Goal: Task Accomplishment & Management: Use online tool/utility

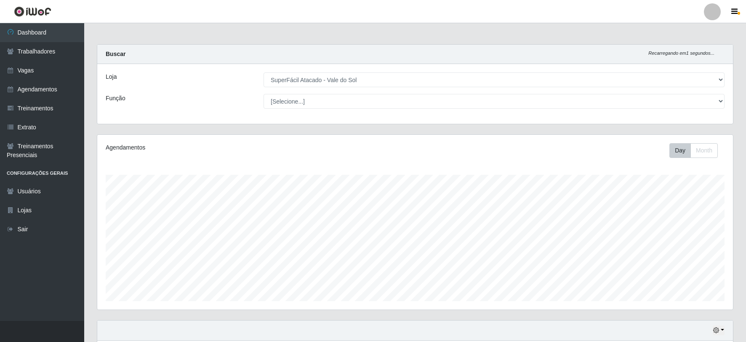
select select "502"
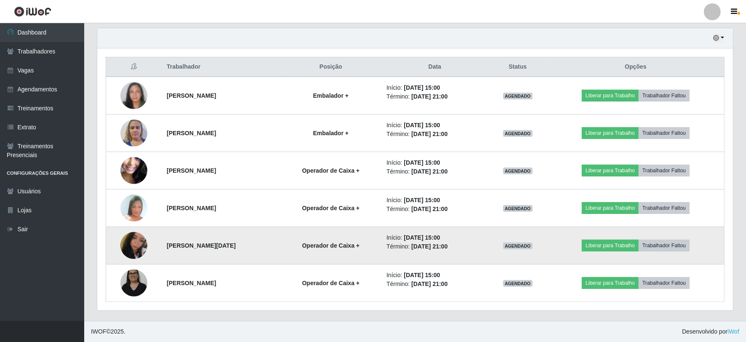
scroll to position [174, 635]
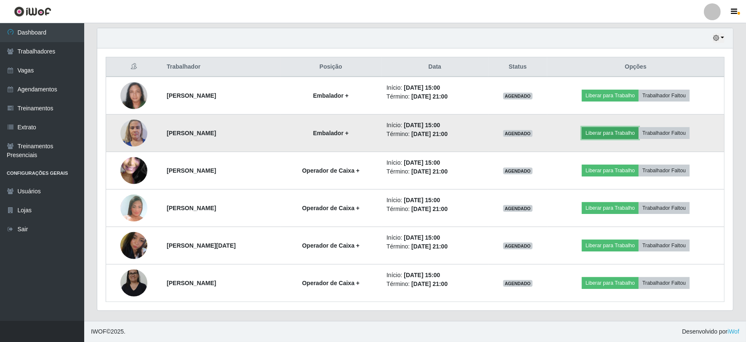
click at [611, 129] on button "Liberar para Trabalho" at bounding box center [610, 133] width 57 height 12
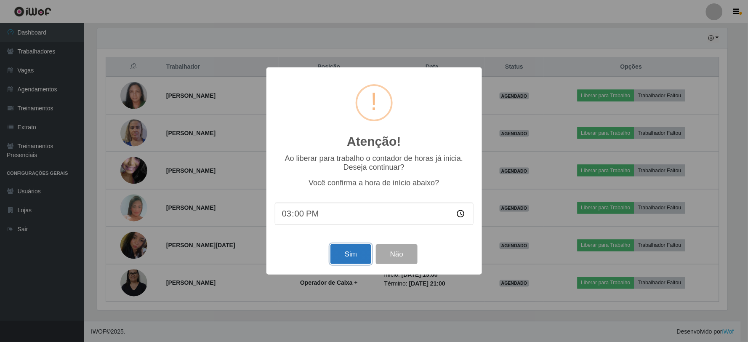
click at [347, 255] on button "Sim" at bounding box center [350, 254] width 41 height 20
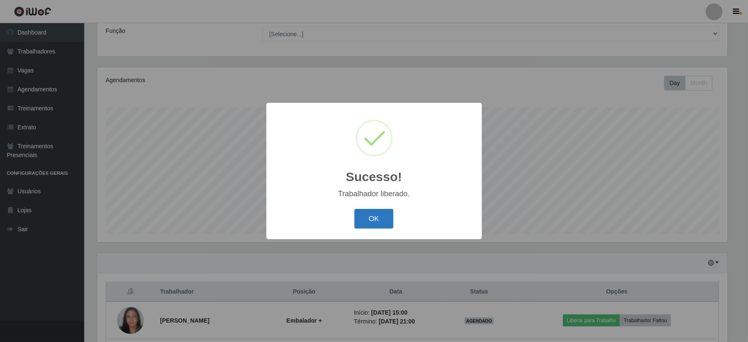
click at [373, 221] on button "OK" at bounding box center [373, 219] width 39 height 20
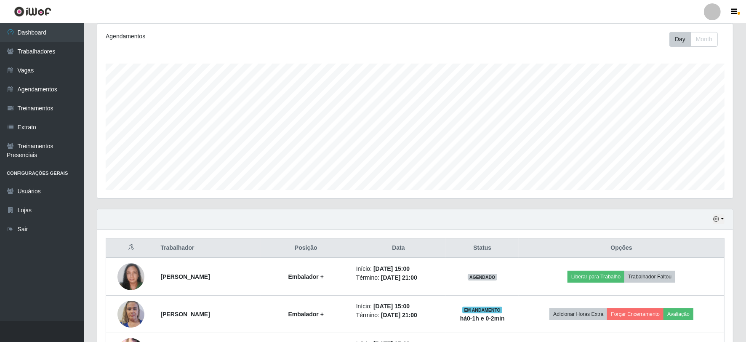
scroll to position [161, 0]
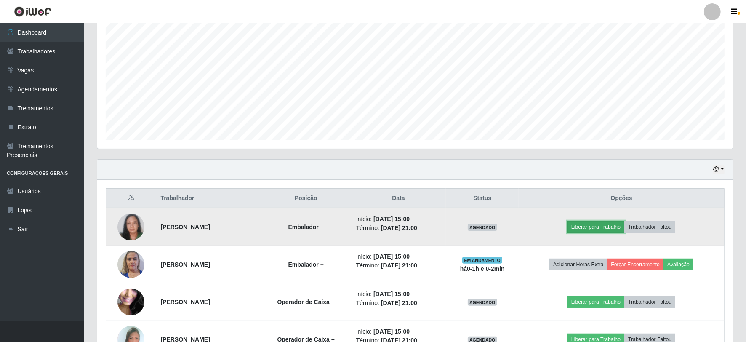
click at [609, 227] on button "Liberar para Trabalho" at bounding box center [595, 227] width 57 height 12
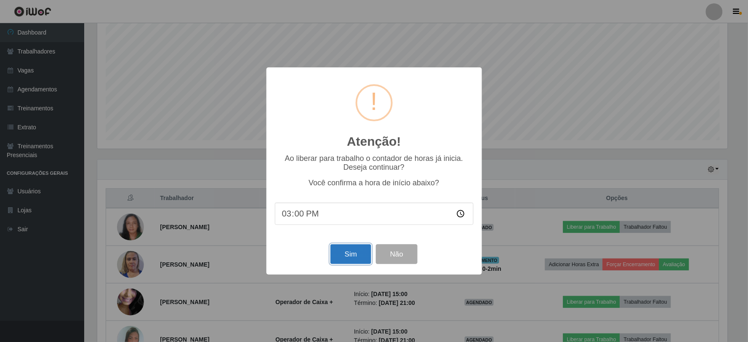
click at [348, 253] on button "Sim" at bounding box center [350, 254] width 41 height 20
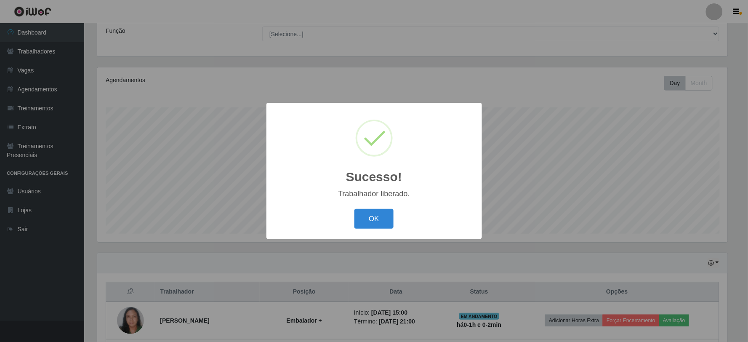
click at [379, 229] on div "OK Cancel" at bounding box center [374, 219] width 199 height 24
click at [376, 221] on button "OK" at bounding box center [373, 219] width 39 height 20
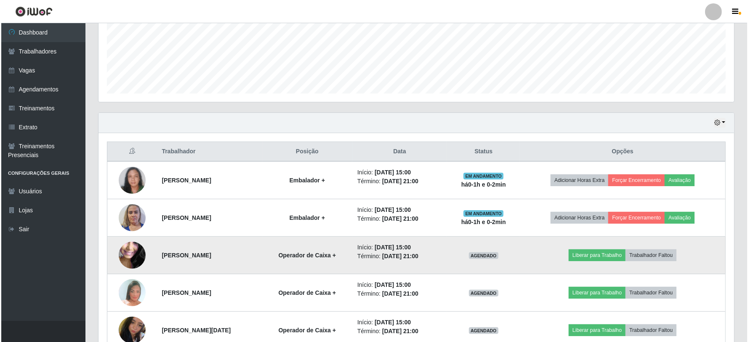
scroll to position [292, 0]
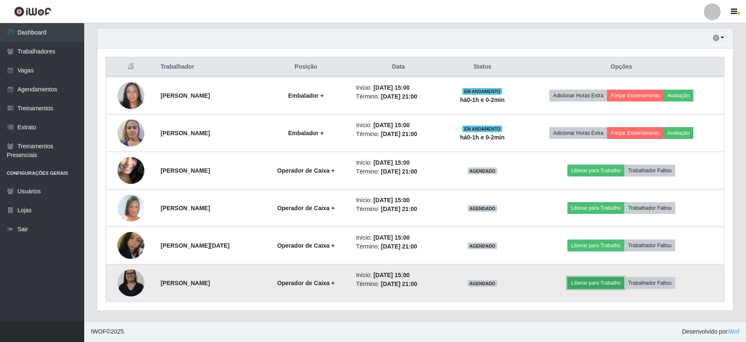
click at [598, 283] on button "Liberar para Trabalho" at bounding box center [595, 283] width 57 height 12
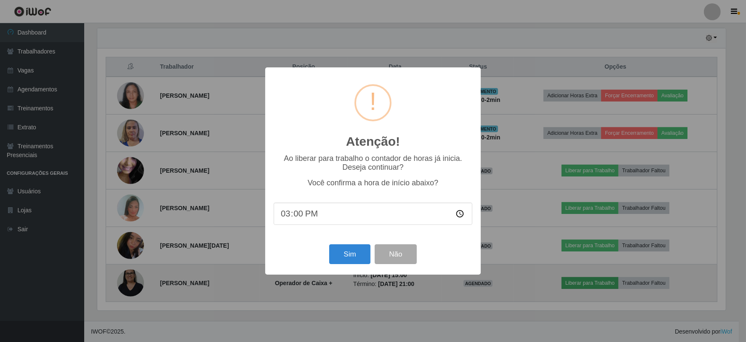
scroll to position [174, 630]
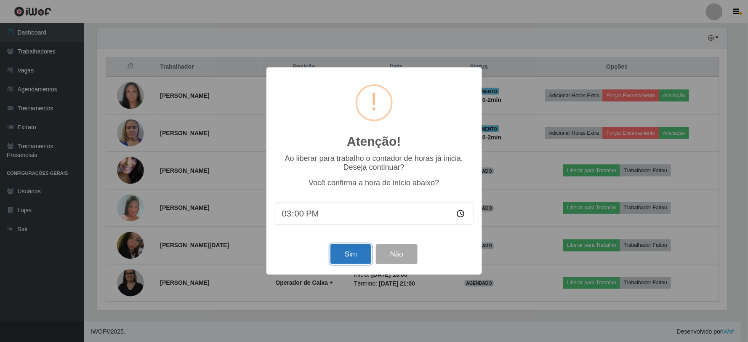
click at [360, 258] on button "Sim" at bounding box center [350, 254] width 41 height 20
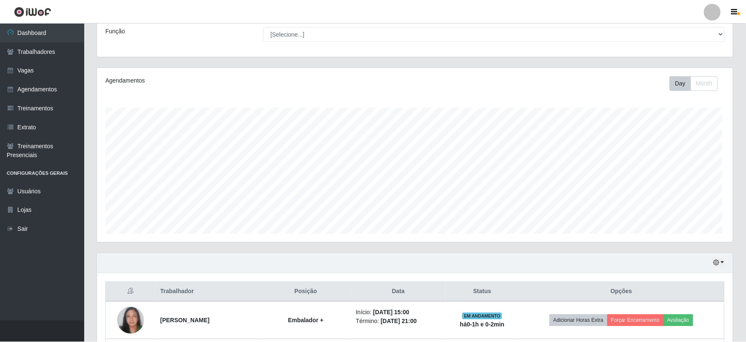
scroll to position [0, 0]
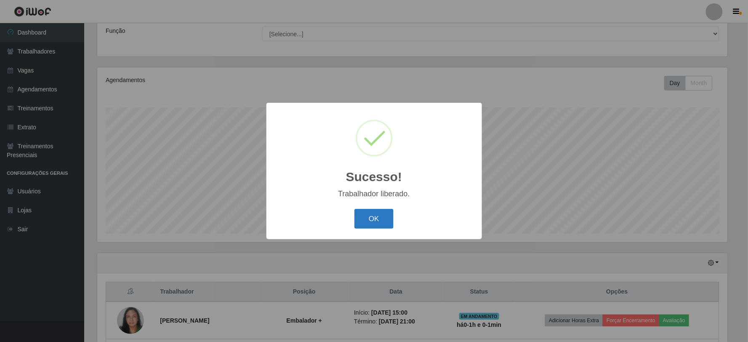
click at [376, 216] on button "OK" at bounding box center [373, 219] width 39 height 20
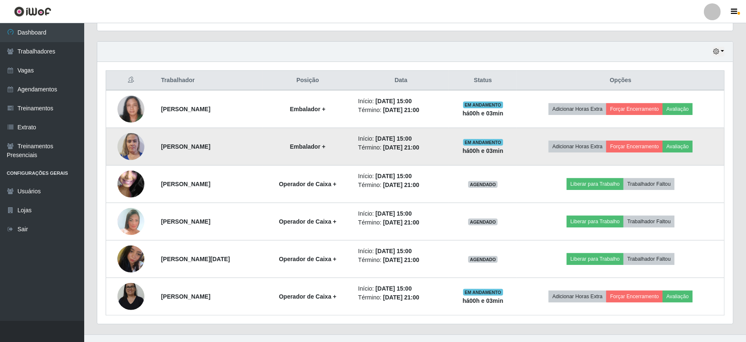
scroll to position [292, 0]
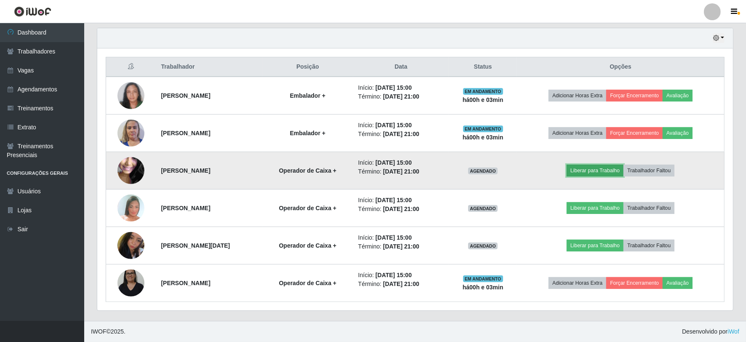
click at [602, 170] on button "Liberar para Trabalho" at bounding box center [594, 171] width 57 height 12
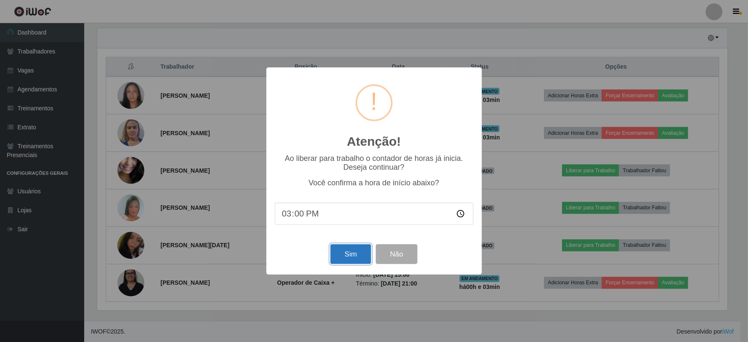
click at [354, 260] on button "Sim" at bounding box center [350, 254] width 41 height 20
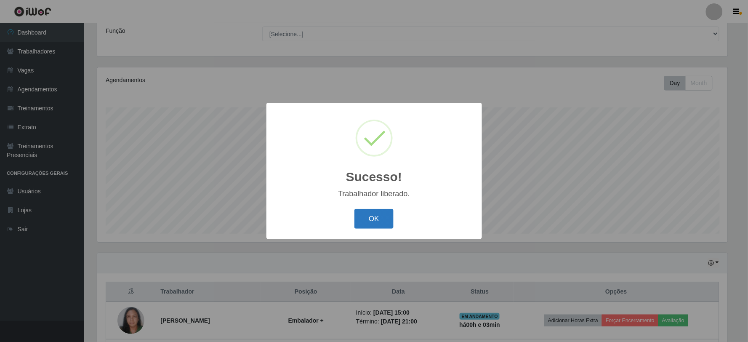
click at [385, 226] on button "OK" at bounding box center [373, 219] width 39 height 20
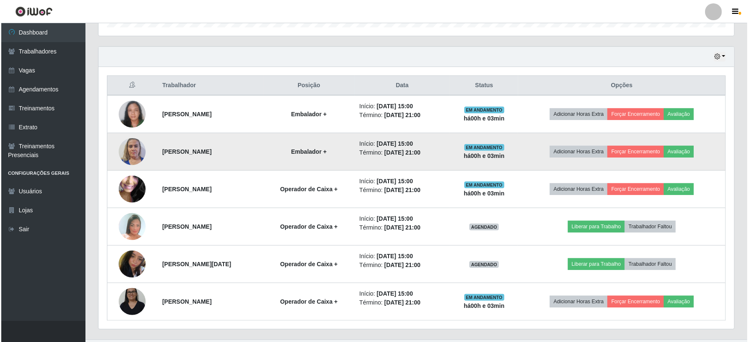
scroll to position [292, 0]
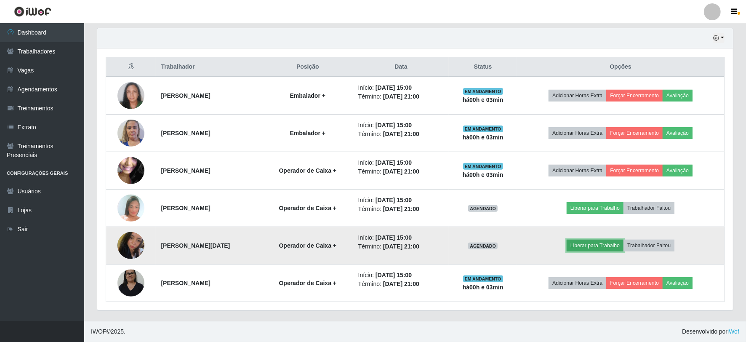
click at [599, 250] on button "Liberar para Trabalho" at bounding box center [594, 245] width 57 height 12
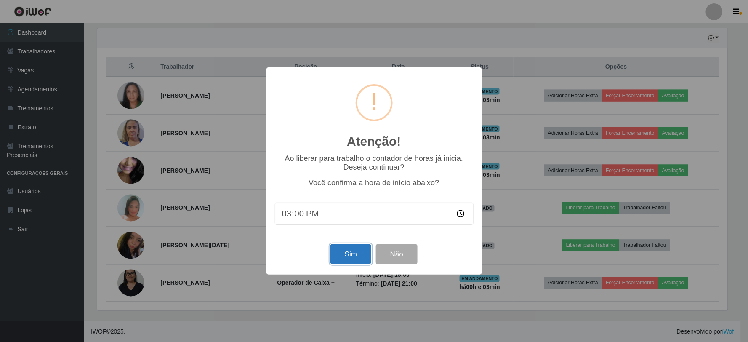
click at [363, 258] on button "Sim" at bounding box center [350, 254] width 41 height 20
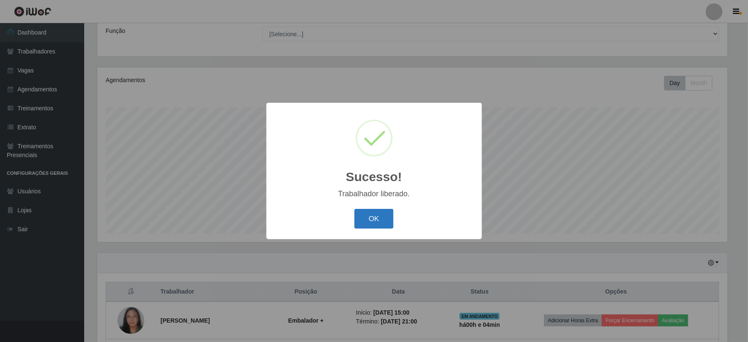
click at [367, 215] on button "OK" at bounding box center [373, 219] width 39 height 20
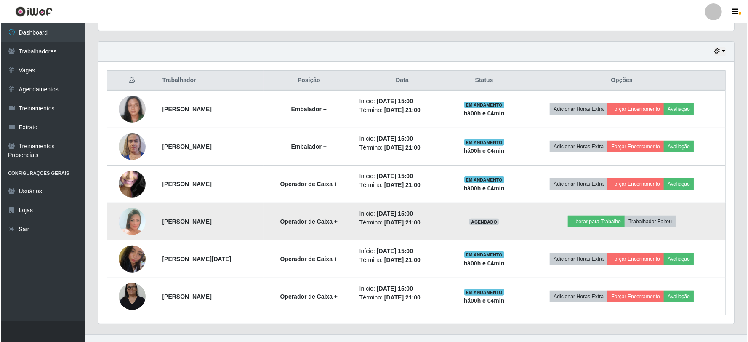
scroll to position [292, 0]
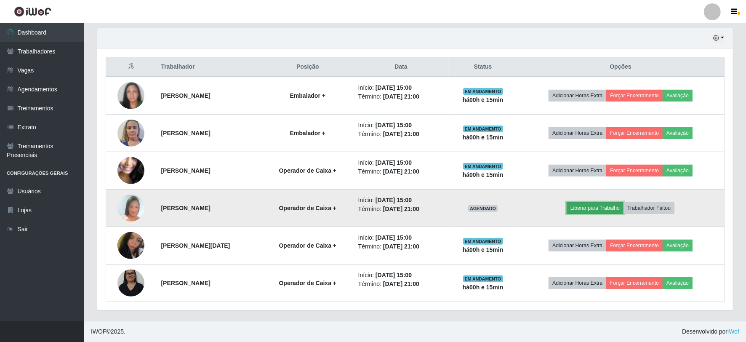
click at [613, 210] on button "Liberar para Trabalho" at bounding box center [594, 208] width 57 height 12
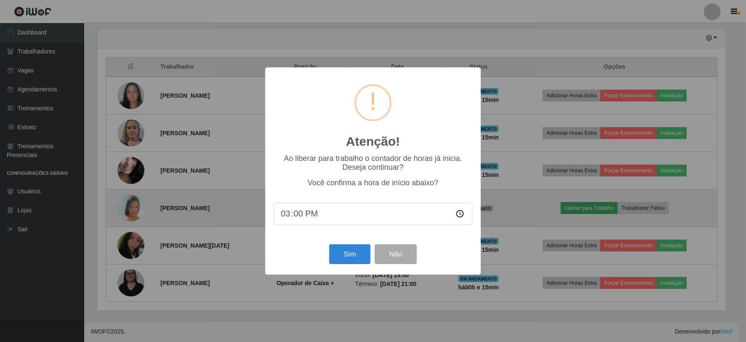
scroll to position [174, 630]
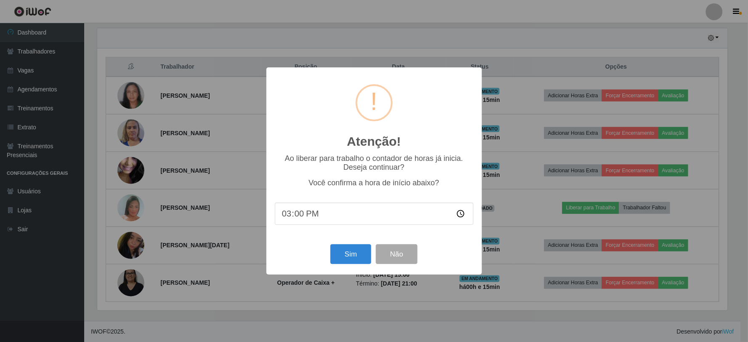
click at [300, 213] on input "15:00" at bounding box center [374, 213] width 199 height 22
type input "15:13"
click at [343, 258] on button "Sim" at bounding box center [350, 254] width 41 height 20
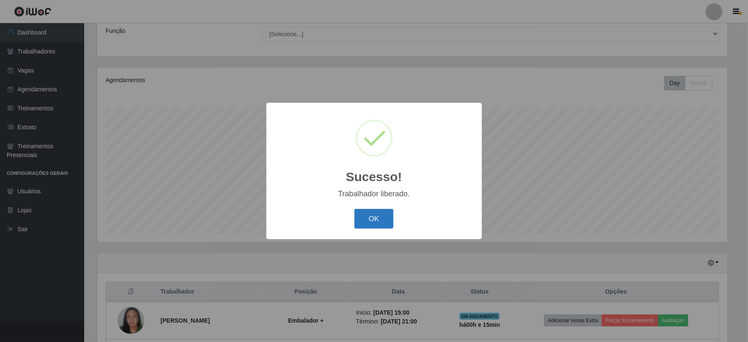
click at [380, 218] on button "OK" at bounding box center [373, 219] width 39 height 20
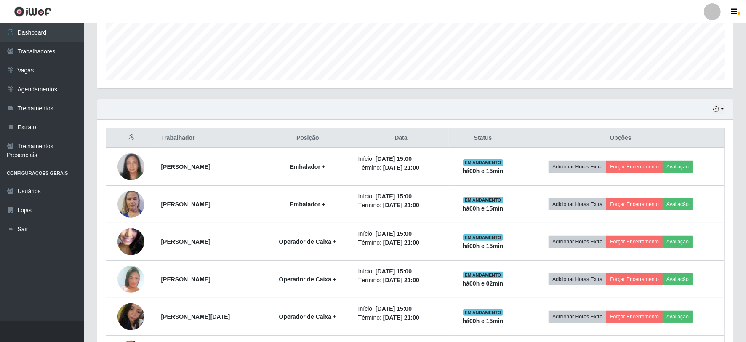
scroll to position [292, 0]
